Goal: Task Accomplishment & Management: Manage account settings

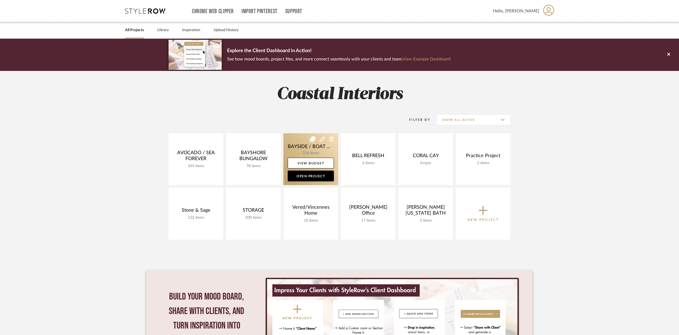
click at [325, 147] on link at bounding box center [311, 159] width 55 height 52
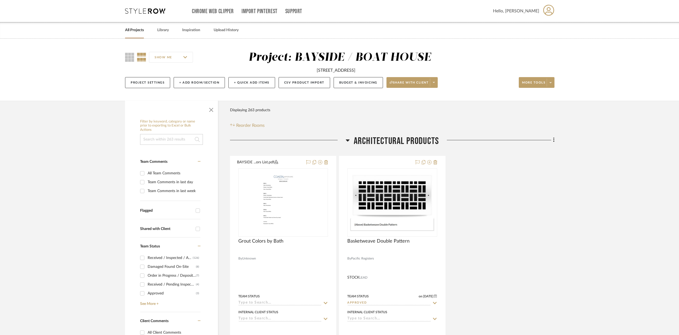
click at [133, 30] on link "All Projects" at bounding box center [134, 30] width 19 height 7
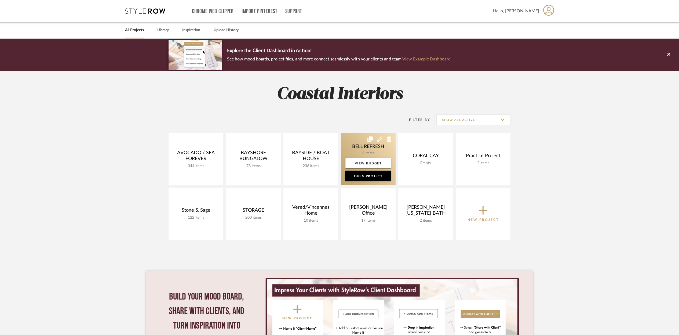
click at [374, 152] on link at bounding box center [368, 159] width 55 height 52
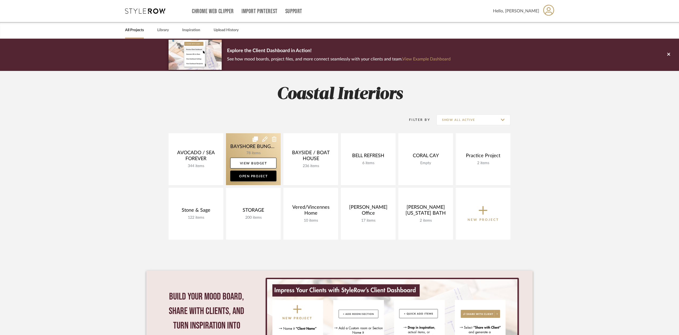
click at [260, 152] on link at bounding box center [253, 159] width 55 height 52
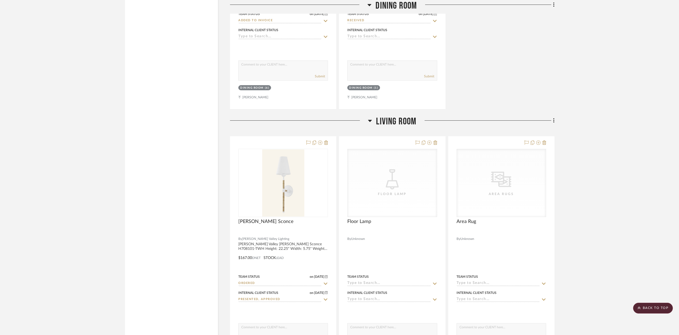
scroll to position [1391, 0]
click at [297, 219] on div "[PERSON_NAME] Sconce" at bounding box center [283, 224] width 90 height 12
click at [295, 204] on img "0" at bounding box center [283, 182] width 42 height 67
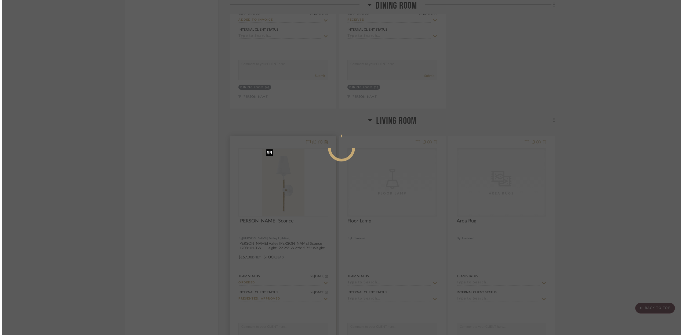
scroll to position [0, 0]
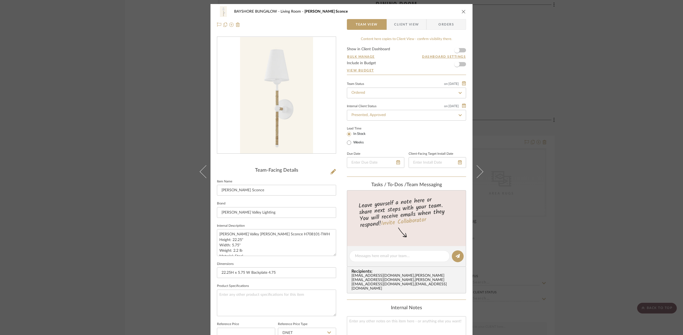
click at [459, 93] on icon at bounding box center [460, 93] width 3 height 2
click at [459, 93] on icon at bounding box center [460, 93] width 2 height 2
type input "[DATE]"
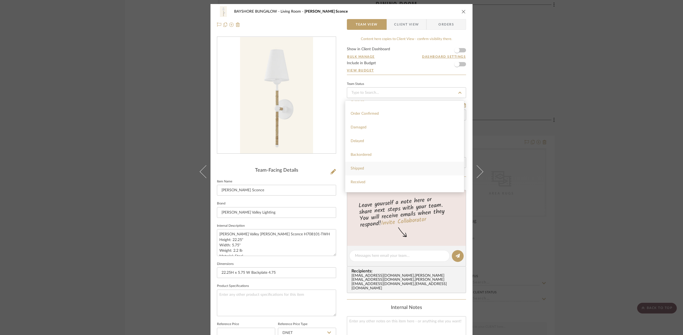
click at [361, 168] on span "Shipped" at bounding box center [357, 168] width 13 height 4
type input "[DATE]"
type input "Shipped"
click at [397, 163] on div at bounding box center [375, 162] width 57 height 11
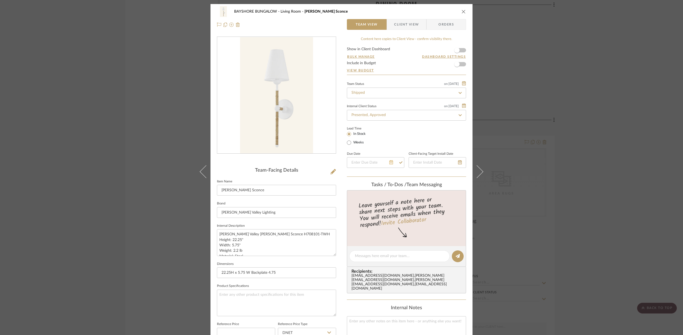
click at [389, 164] on icon at bounding box center [391, 162] width 4 height 4
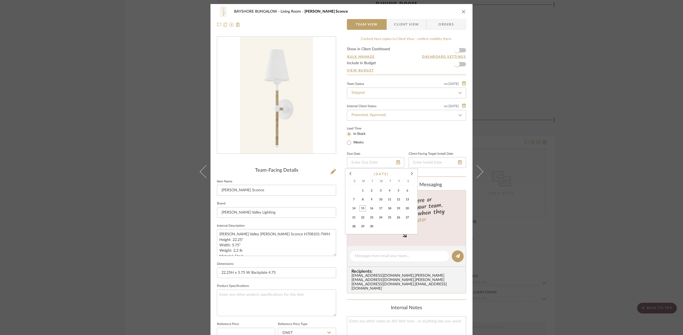
click at [398, 201] on span "12" at bounding box center [398, 199] width 6 height 6
type input "[DATE]"
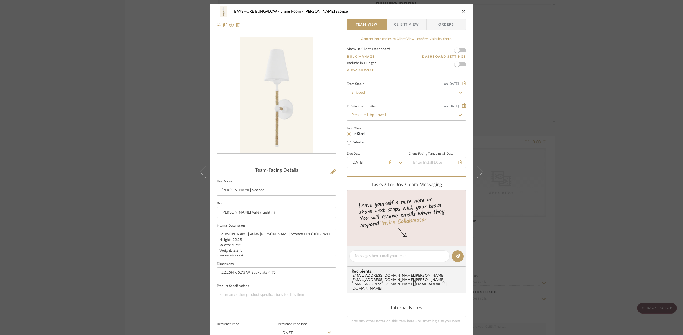
click at [390, 164] on icon at bounding box center [391, 162] width 4 height 4
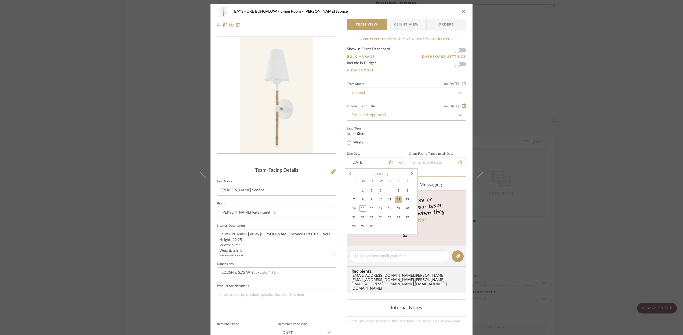
click at [389, 208] on span "18" at bounding box center [389, 208] width 6 height 6
type input "[DATE]"
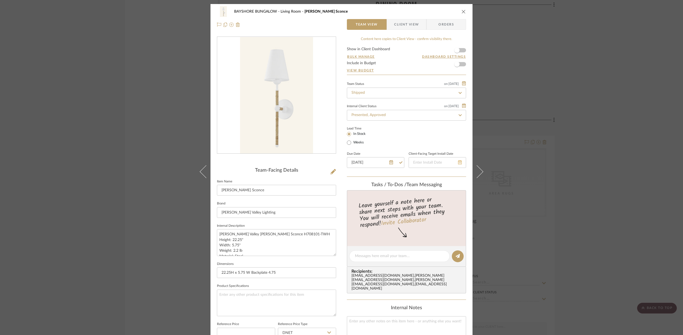
click at [458, 164] on icon at bounding box center [460, 162] width 4 height 4
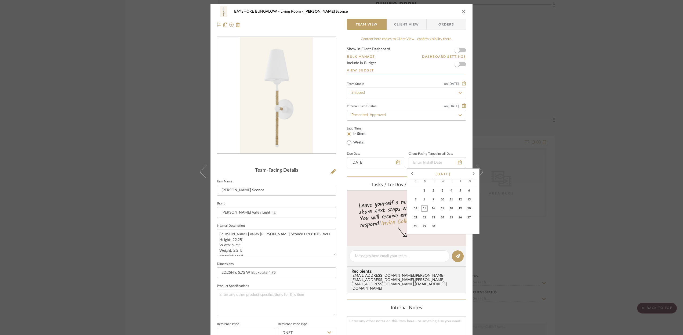
click at [448, 209] on span "18" at bounding box center [451, 208] width 6 height 6
type input "[DATE]"
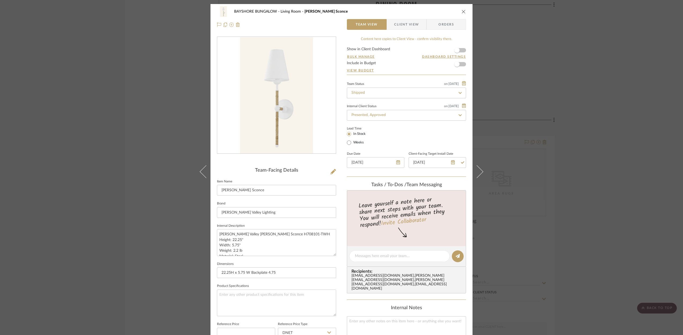
click at [462, 12] on icon "close" at bounding box center [464, 11] width 4 height 4
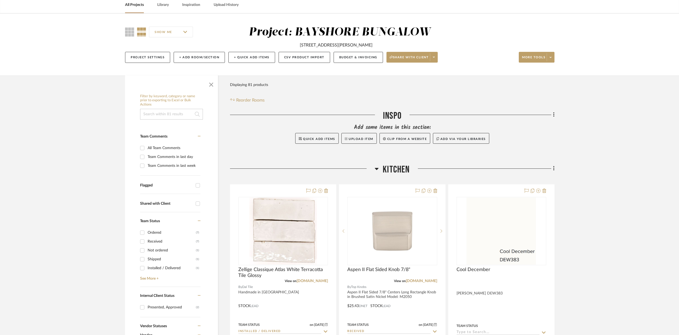
scroll to position [0, 0]
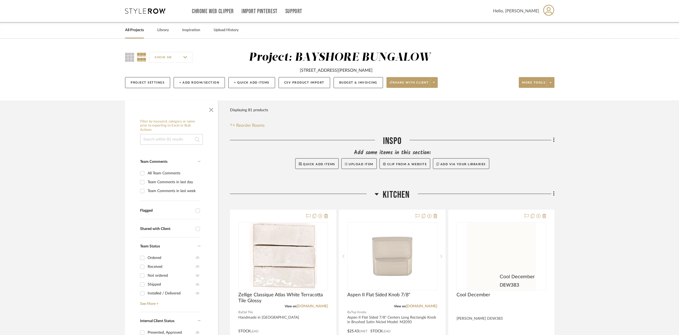
click at [132, 31] on link "All Projects" at bounding box center [134, 30] width 19 height 7
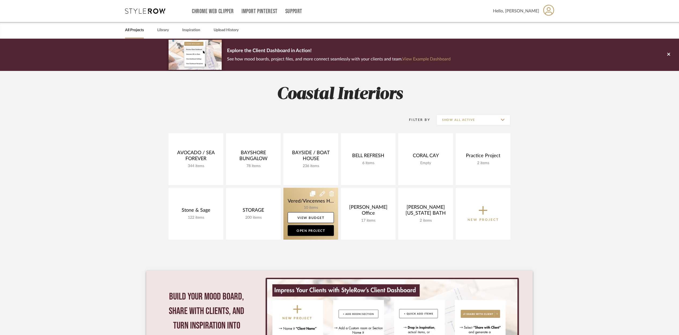
click at [307, 197] on link at bounding box center [311, 214] width 55 height 52
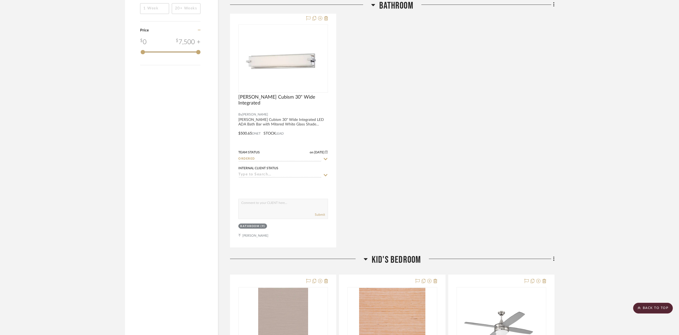
scroll to position [635, 0]
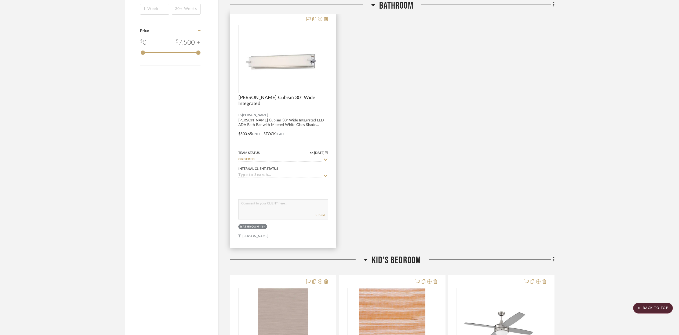
click at [321, 77] on div "0" at bounding box center [283, 59] width 89 height 68
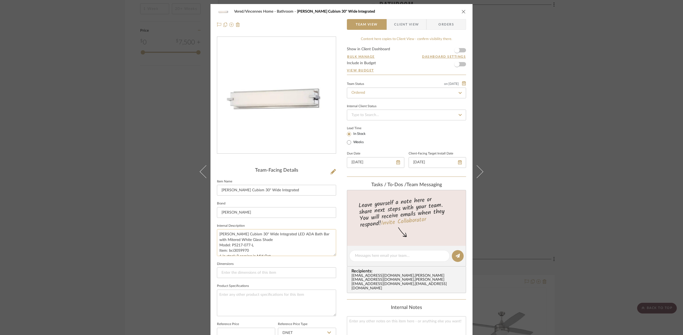
scroll to position [5, 0]
click at [220, 250] on textarea "[PERSON_NAME] Cubism 30" Wide Integrated LED ADA Bath Bar with Mitered White Gl…" at bounding box center [276, 242] width 119 height 27
click at [236, 250] on textarea "[PERSON_NAME] Cubism 30" Wide Integrated LED ADA Bath Bar with Mitered White Gl…" at bounding box center [276, 242] width 119 height 27
type textarea "[PERSON_NAME] Cubism 30" Wide Integrated LED ADA Bath Bar with Mitered White Gl…"
click at [458, 93] on icon at bounding box center [460, 93] width 5 height 4
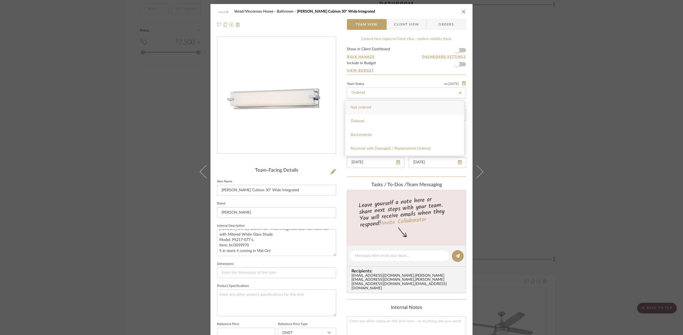
click at [459, 93] on icon at bounding box center [460, 93] width 5 height 4
type input "[DATE]"
click at [360, 128] on span "Shipped" at bounding box center [357, 128] width 13 height 4
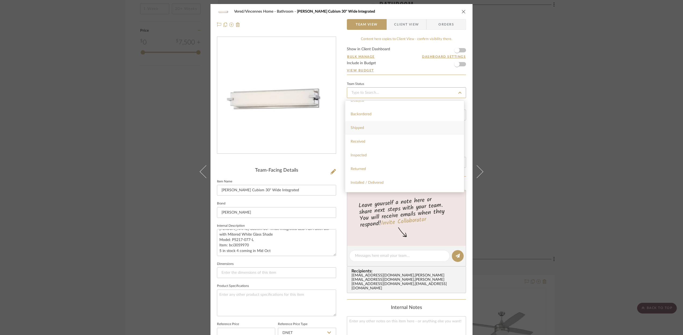
type input "[DATE]"
type input "Shipped"
click at [396, 163] on icon at bounding box center [398, 162] width 4 height 4
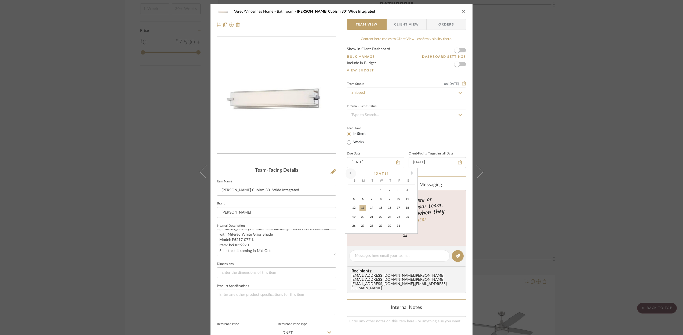
click at [350, 172] on span at bounding box center [350, 173] width 13 height 13
click at [372, 209] on span "16" at bounding box center [371, 208] width 6 height 6
type input "[DATE]"
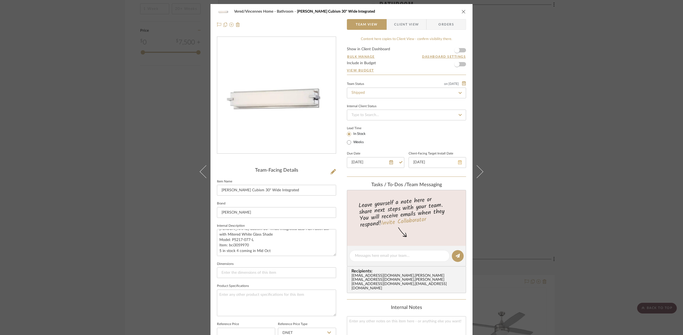
click at [458, 164] on icon at bounding box center [460, 162] width 4 height 4
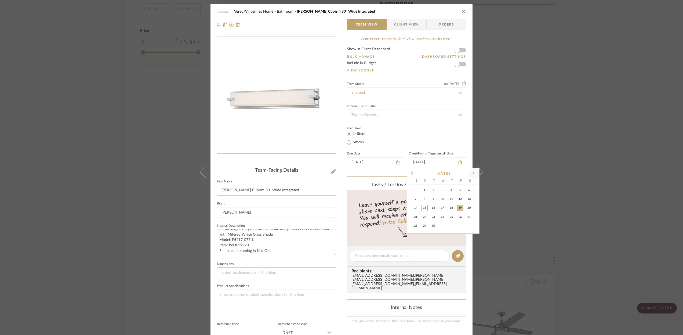
click at [474, 172] on span at bounding box center [473, 173] width 13 height 13
click at [425, 205] on span "13" at bounding box center [424, 208] width 6 height 6
type input "[DATE]"
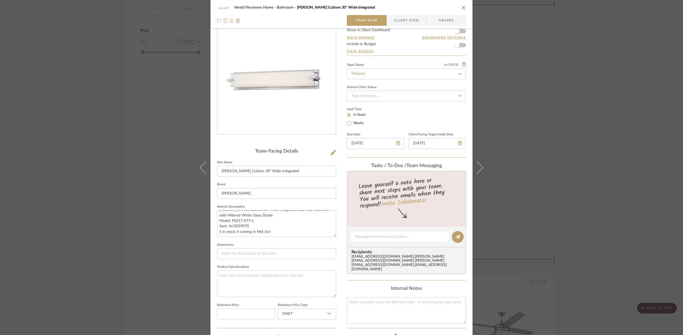
scroll to position [16, 0]
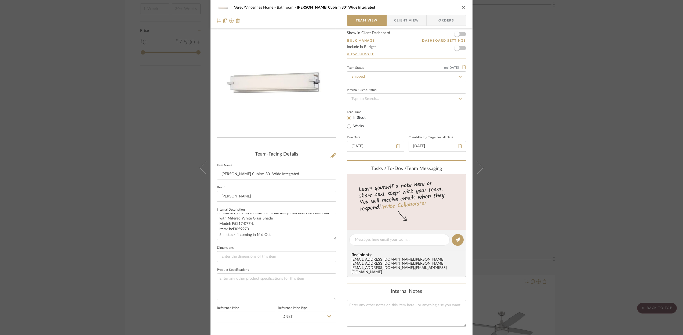
click at [462, 8] on icon "close" at bounding box center [464, 7] width 4 height 4
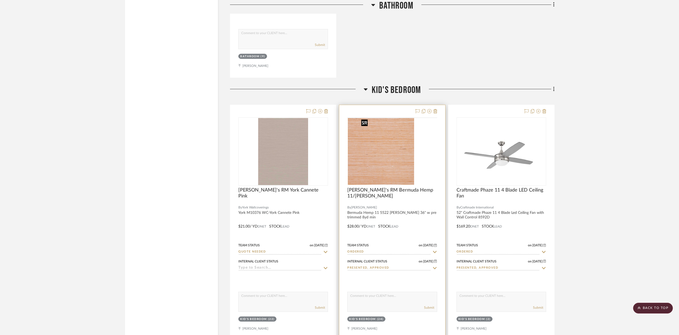
scroll to position [850, 0]
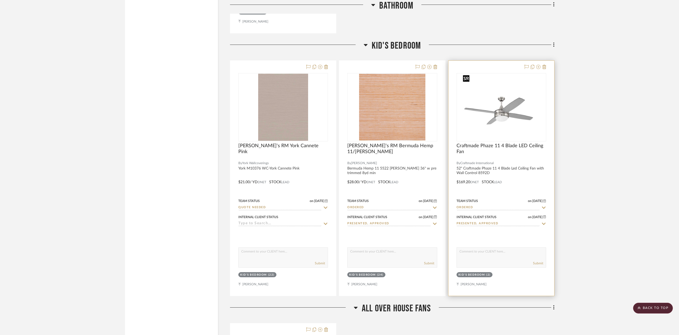
click at [0, 0] on img at bounding box center [0, 0] width 0 height 0
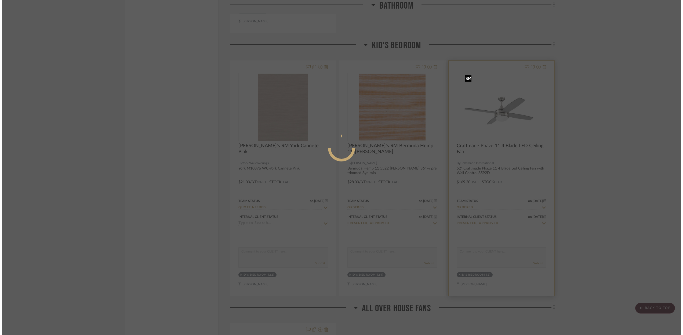
scroll to position [0, 0]
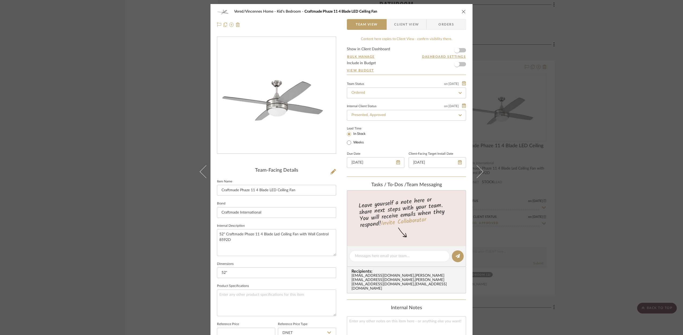
click at [458, 93] on icon at bounding box center [460, 93] width 5 height 4
click at [458, 92] on icon at bounding box center [460, 93] width 5 height 4
type input "[DATE]"
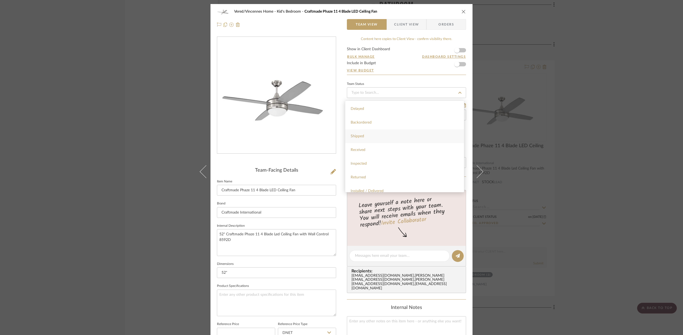
click at [362, 138] on span "Shipped" at bounding box center [357, 136] width 13 height 4
type input "[DATE]"
type input "Shipped"
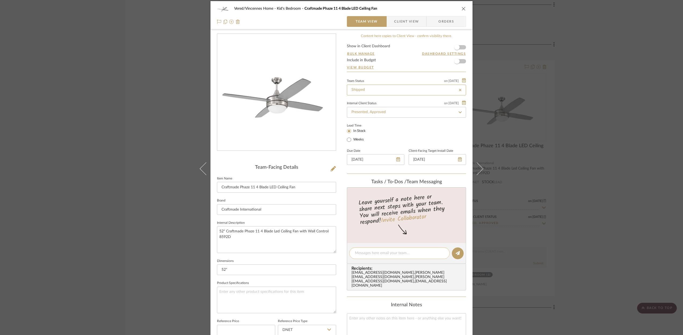
scroll to position [0, 0]
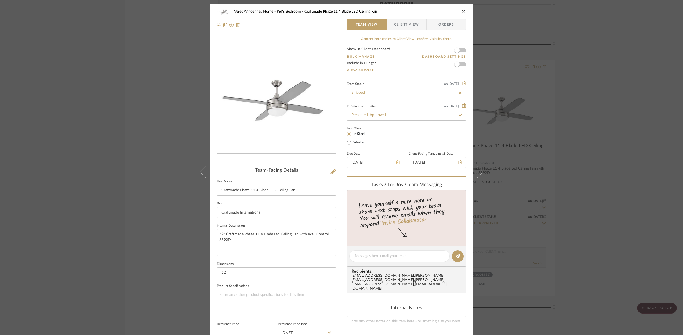
click at [396, 163] on icon at bounding box center [398, 162] width 4 height 4
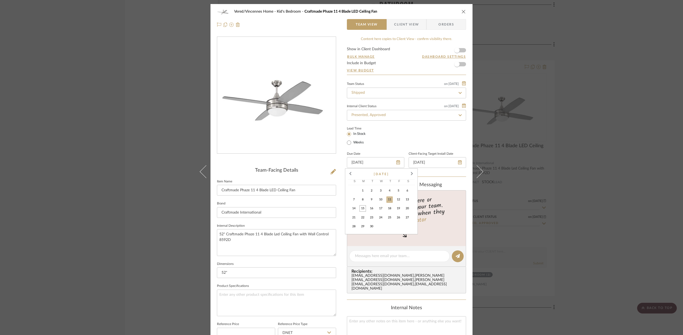
click at [364, 208] on span "15" at bounding box center [363, 208] width 6 height 6
type input "[DATE]"
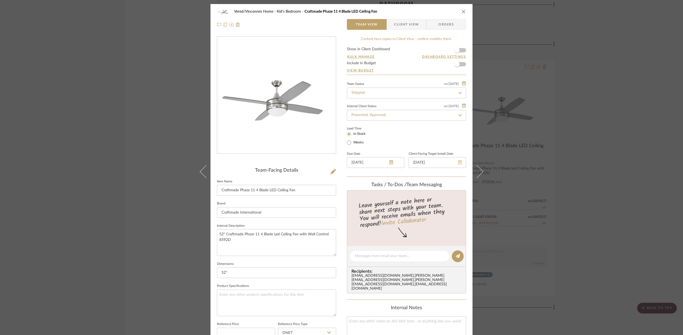
click at [459, 163] on icon at bounding box center [460, 162] width 4 height 4
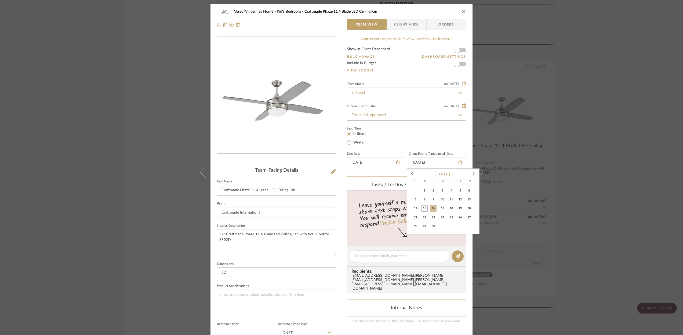
click at [452, 209] on span "18" at bounding box center [451, 208] width 6 height 6
type input "[DATE]"
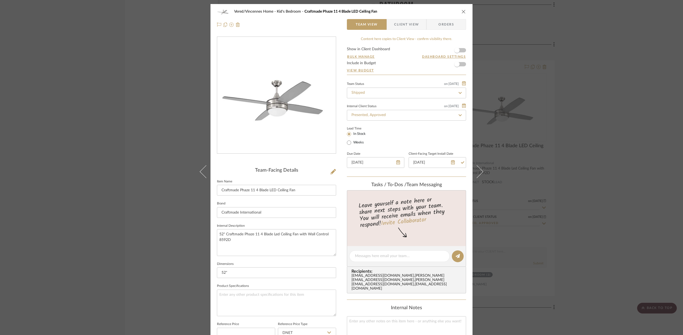
click at [464, 10] on button "close" at bounding box center [463, 11] width 5 height 5
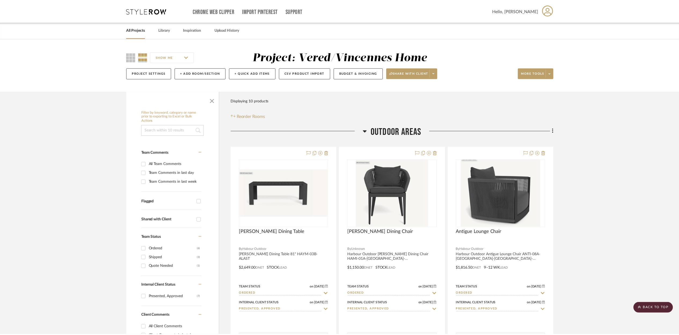
scroll to position [850, 0]
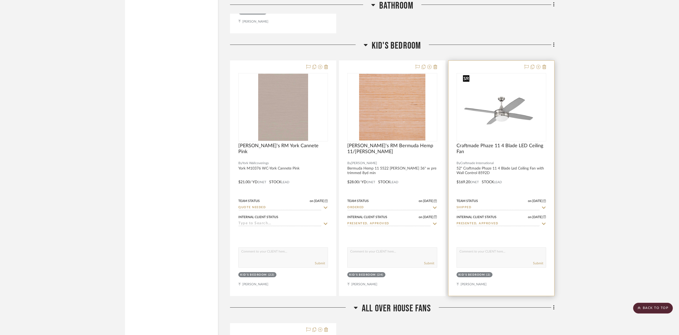
click at [533, 91] on img "0" at bounding box center [501, 107] width 81 height 67
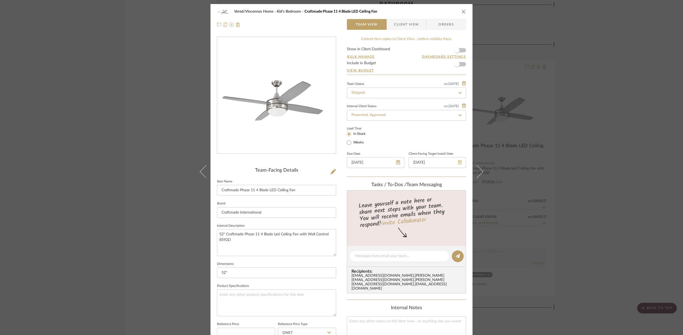
click at [458, 163] on icon at bounding box center [460, 162] width 4 height 4
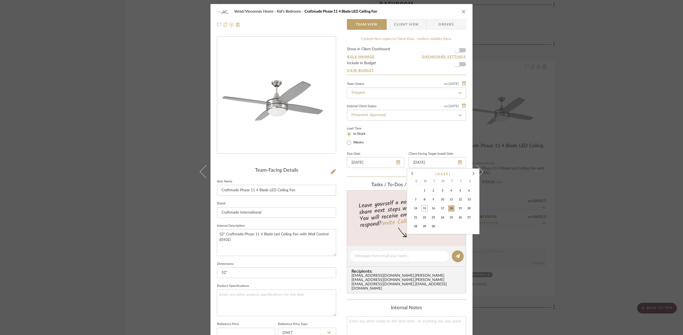
click at [424, 208] on span "15" at bounding box center [424, 208] width 6 height 6
type input "[DATE]"
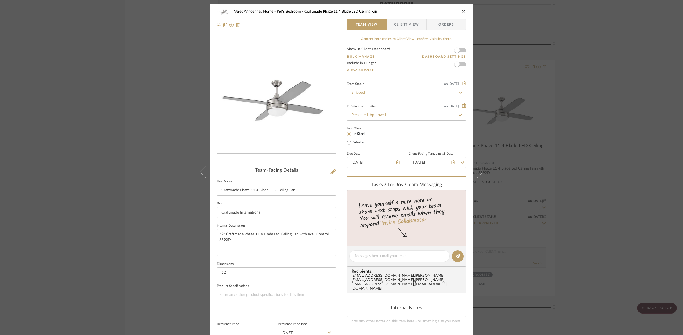
click at [458, 90] on fa-icon at bounding box center [460, 93] width 8 height 6
drag, startPoint x: 458, startPoint y: 91, endPoint x: 447, endPoint y: 94, distance: 11.3
click at [458, 91] on icon at bounding box center [460, 93] width 5 height 4
click at [373, 122] on div "Received" at bounding box center [404, 121] width 119 height 14
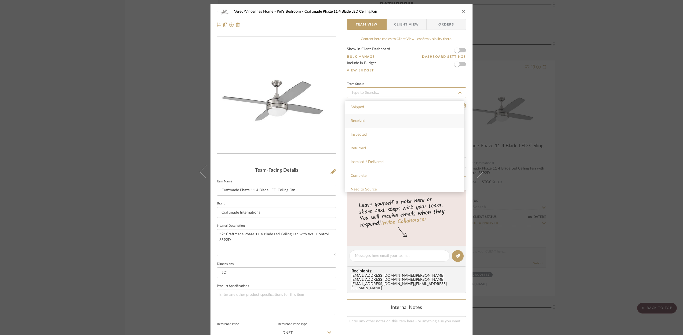
type input "[DATE]"
type input "Received"
click at [462, 12] on icon "close" at bounding box center [464, 11] width 4 height 4
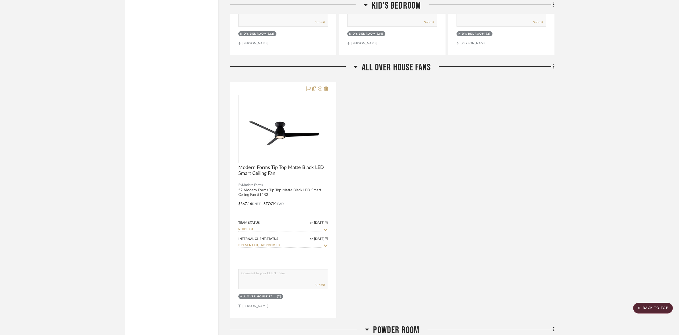
scroll to position [1092, 0]
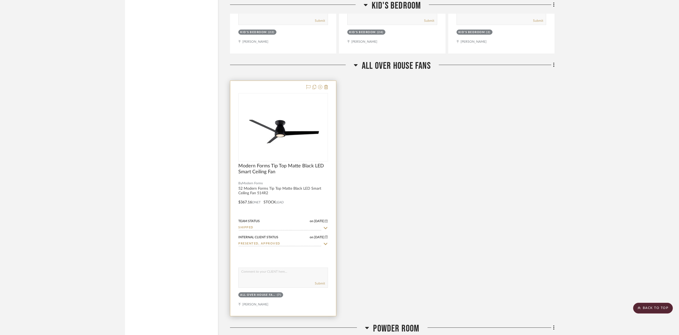
click at [294, 193] on div at bounding box center [283, 198] width 106 height 235
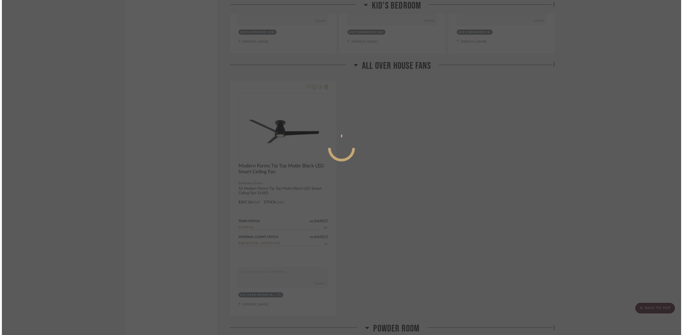
scroll to position [0, 0]
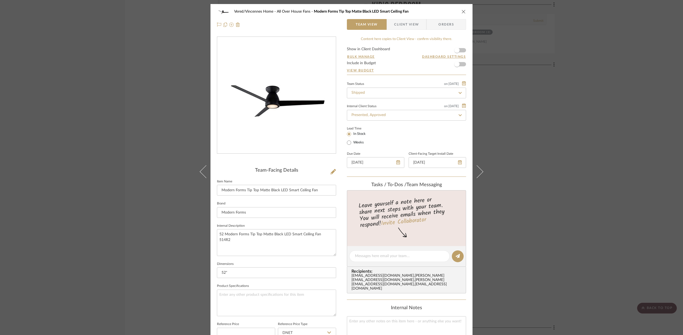
click at [462, 11] on icon "close" at bounding box center [464, 11] width 4 height 4
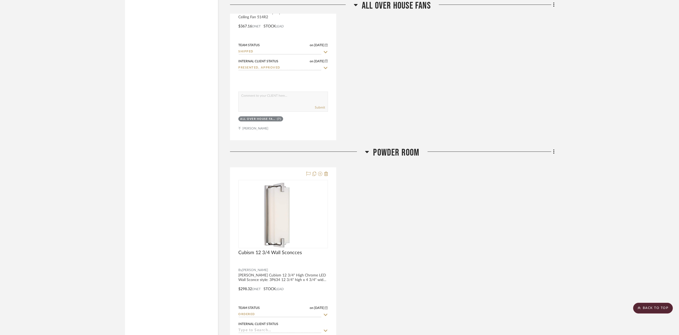
scroll to position [1370, 0]
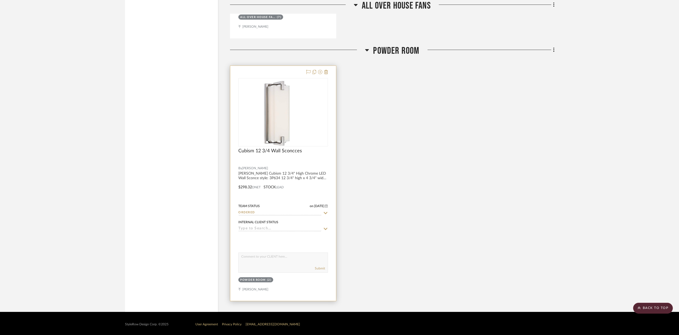
click at [309, 153] on div "Cubism 12 3/4 Wall Sconcces" at bounding box center [283, 154] width 90 height 12
click at [308, 139] on div "0" at bounding box center [283, 112] width 89 height 68
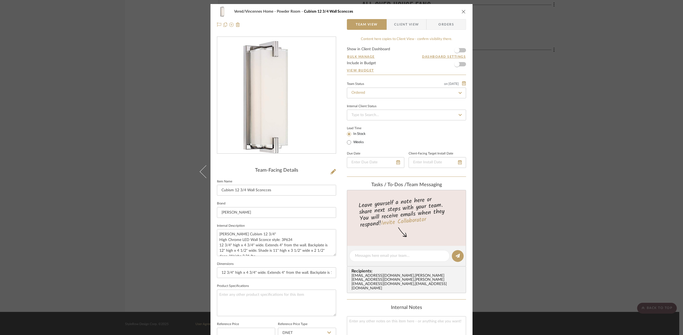
click at [459, 93] on icon at bounding box center [460, 93] width 3 height 2
click at [459, 93] on icon at bounding box center [460, 93] width 2 height 2
type input "[DATE]"
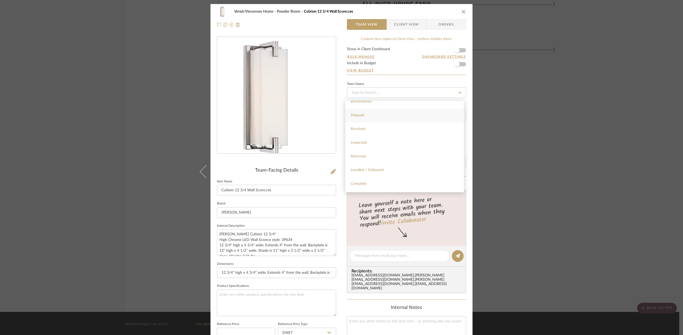
click at [359, 116] on span "Shipped" at bounding box center [357, 115] width 13 height 4
type input "[DATE]"
type input "Shipped"
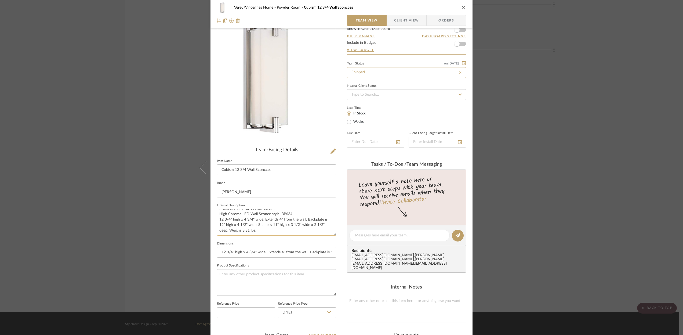
scroll to position [23, 0]
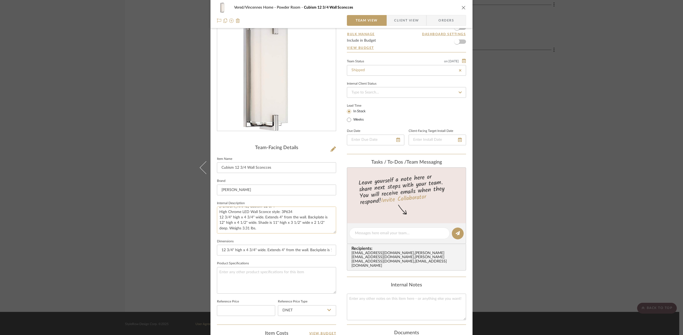
click at [268, 227] on textarea "[PERSON_NAME] Cubism 12 3/4" High Chrome LED Wall Sconce style: 3P634 12 3/4" h…" at bounding box center [276, 219] width 119 height 27
type textarea "[PERSON_NAME] Cubism 12 3/4" High Chrome LED Wall Sconce style: 3P634 12 3/4" h…"
click at [459, 93] on icon at bounding box center [460, 92] width 3 height 2
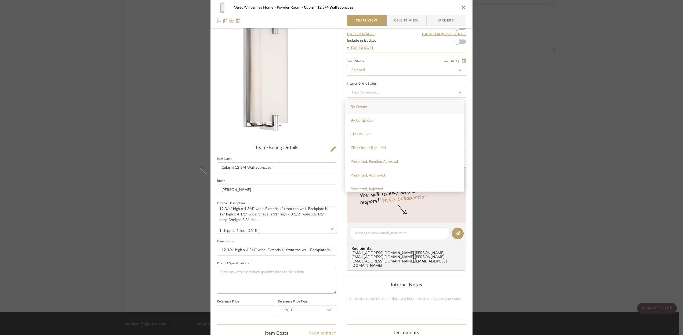
click at [324, 94] on div "0" at bounding box center [276, 72] width 119 height 117
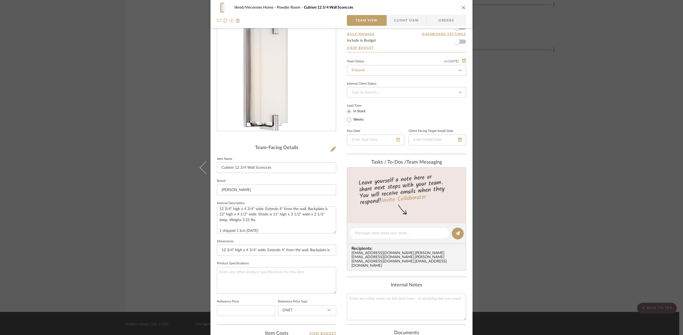
click at [396, 140] on icon at bounding box center [398, 139] width 4 height 4
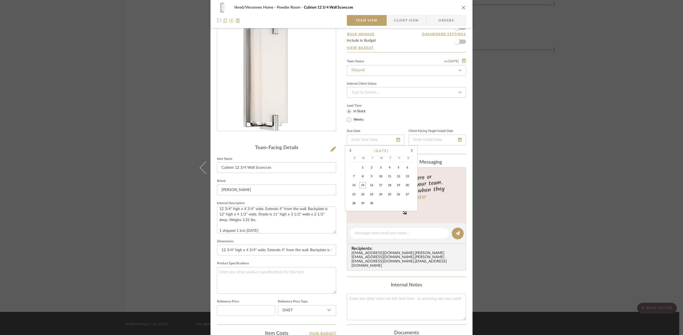
click at [390, 187] on span "18" at bounding box center [389, 185] width 6 height 6
type input "[DATE]"
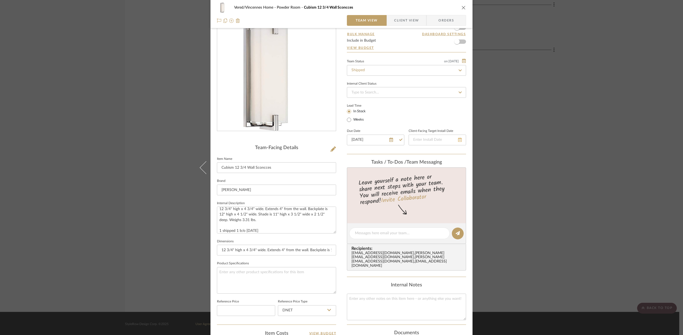
click at [459, 142] on icon at bounding box center [460, 139] width 4 height 4
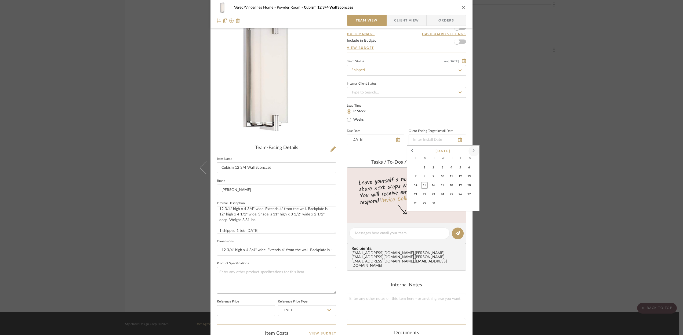
click at [475, 149] on span at bounding box center [473, 150] width 13 height 13
click at [426, 185] on span "13" at bounding box center [424, 185] width 6 height 6
type input "[DATE]"
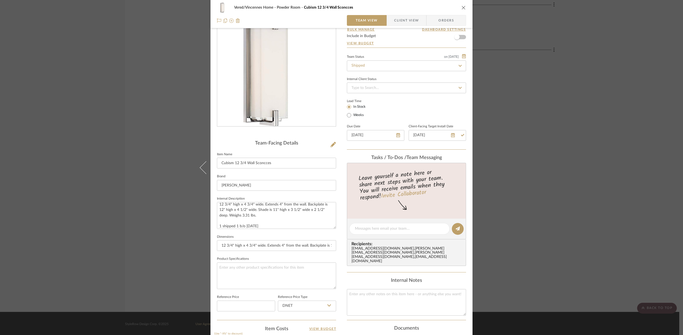
scroll to position [0, 0]
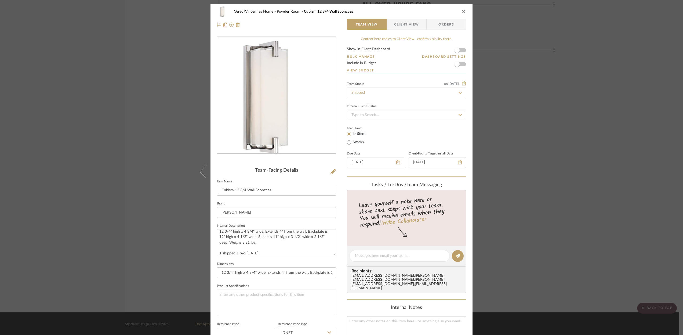
click at [462, 11] on icon "close" at bounding box center [464, 11] width 4 height 4
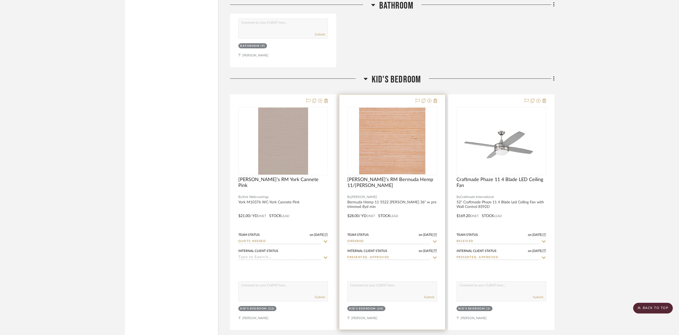
scroll to position [817, 0]
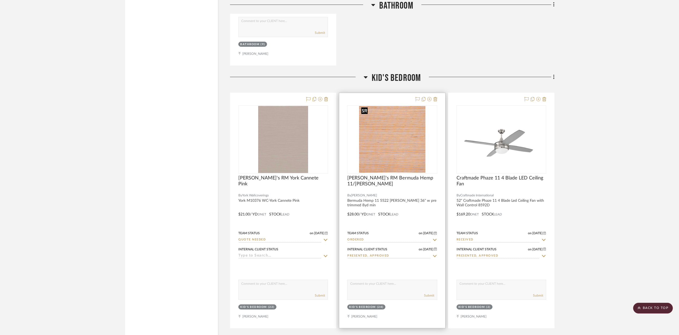
click at [412, 136] on img "0" at bounding box center [392, 139] width 66 height 67
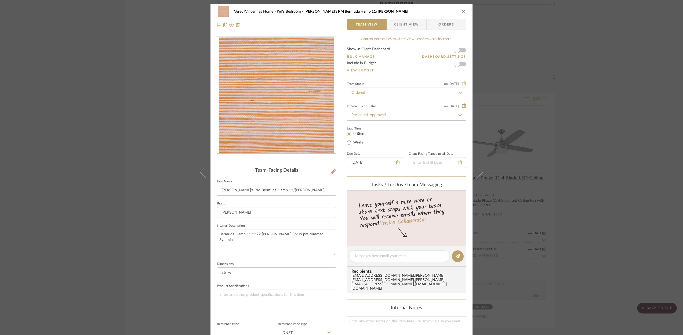
click at [459, 94] on icon at bounding box center [460, 93] width 5 height 4
click at [458, 92] on icon at bounding box center [460, 93] width 5 height 4
type input "[DATE]"
click at [361, 188] on span "Shipped" at bounding box center [357, 190] width 13 height 4
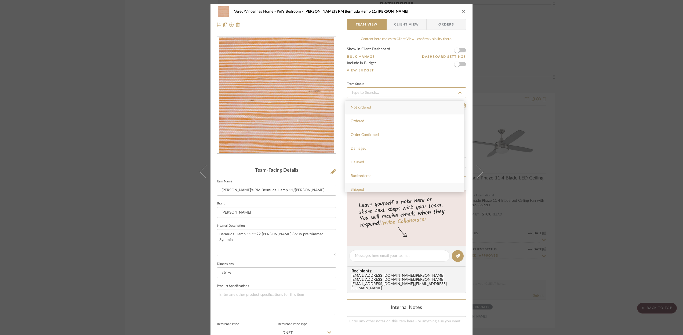
type input "[DATE]"
type input "Shipped"
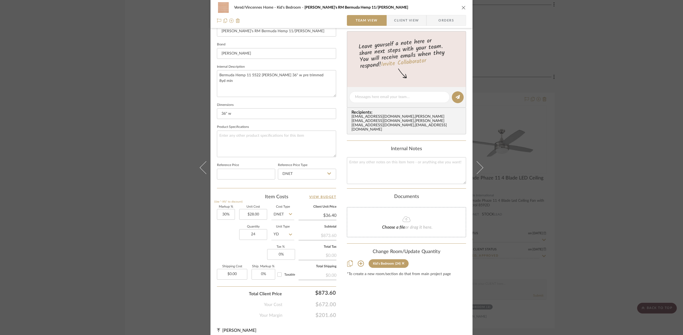
scroll to position [163, 0]
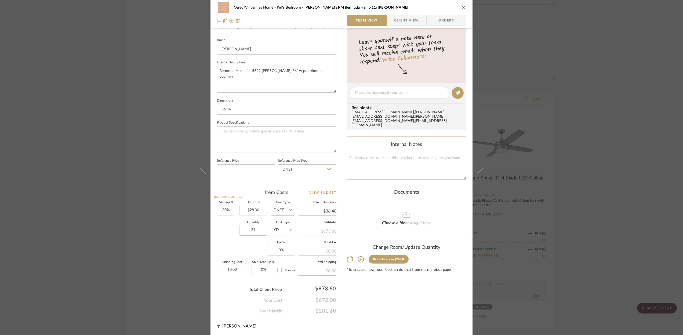
click at [463, 9] on icon "close" at bounding box center [464, 7] width 4 height 4
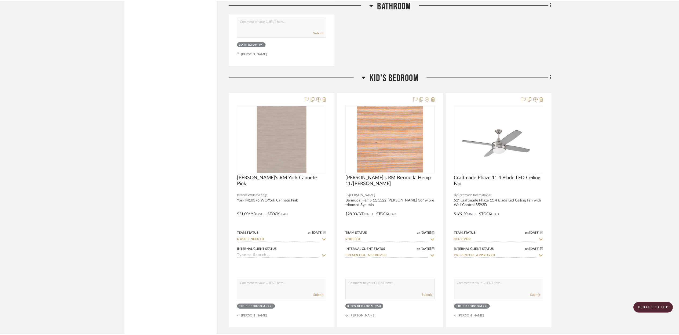
scroll to position [817, 0]
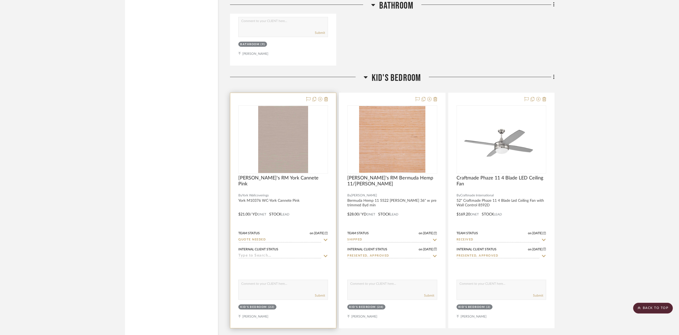
click at [326, 239] on icon at bounding box center [325, 240] width 5 height 4
click at [325, 240] on icon at bounding box center [325, 239] width 3 height 3
type input "[DATE]"
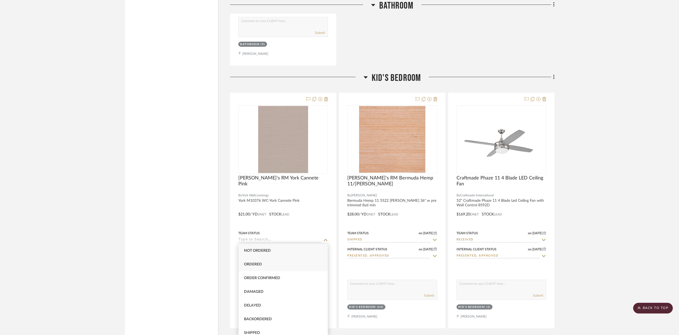
click at [253, 262] on div "Ordered" at bounding box center [283, 264] width 89 height 14
type input "Ordered"
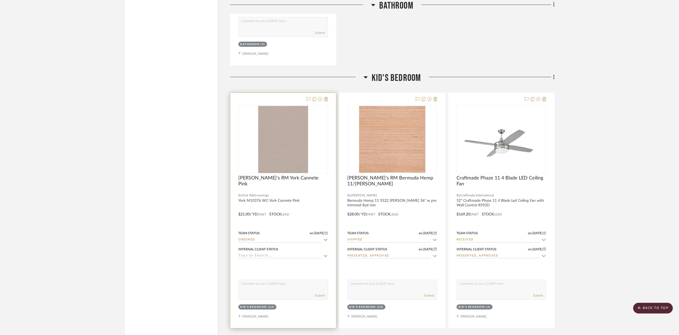
click at [325, 119] on div "0" at bounding box center [283, 140] width 89 height 68
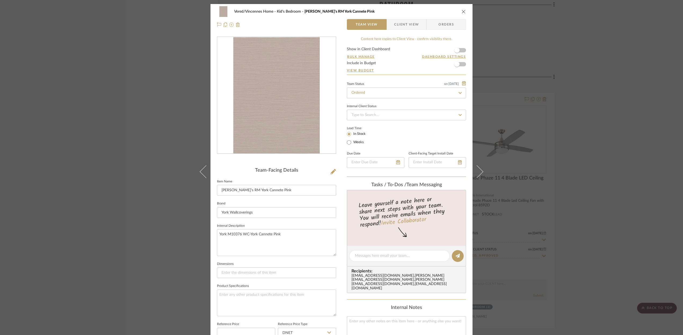
click at [462, 11] on icon "close" at bounding box center [464, 11] width 4 height 4
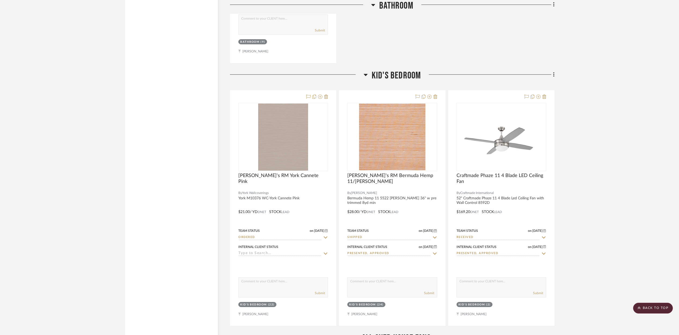
scroll to position [820, 0]
